Goal: Answer question/provide support: Share knowledge or assist other users

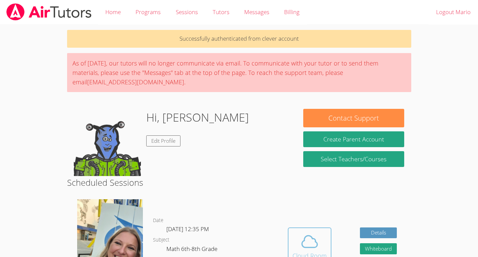
click at [312, 233] on icon at bounding box center [309, 241] width 19 height 19
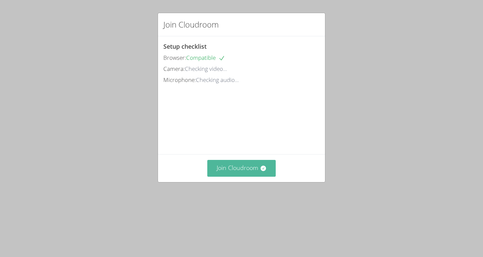
click at [243, 176] on button "Join Cloudroom" at bounding box center [241, 168] width 69 height 16
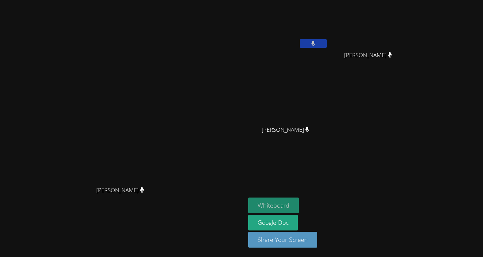
click at [299, 207] on button "Whiteboard" at bounding box center [273, 205] width 51 height 16
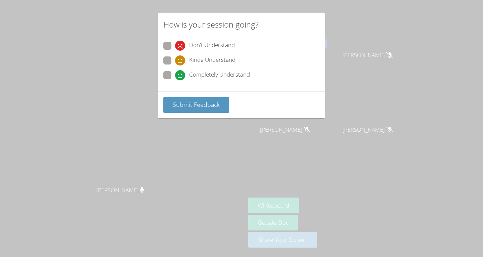
click at [175, 80] on span at bounding box center [175, 80] width 0 height 0
click at [175, 74] on input "Completely Understand" at bounding box center [178, 74] width 6 height 6
radio input "true"
click at [194, 101] on span "Submit Feedback" at bounding box center [196, 104] width 47 height 8
